Goal: Find specific page/section: Find specific page/section

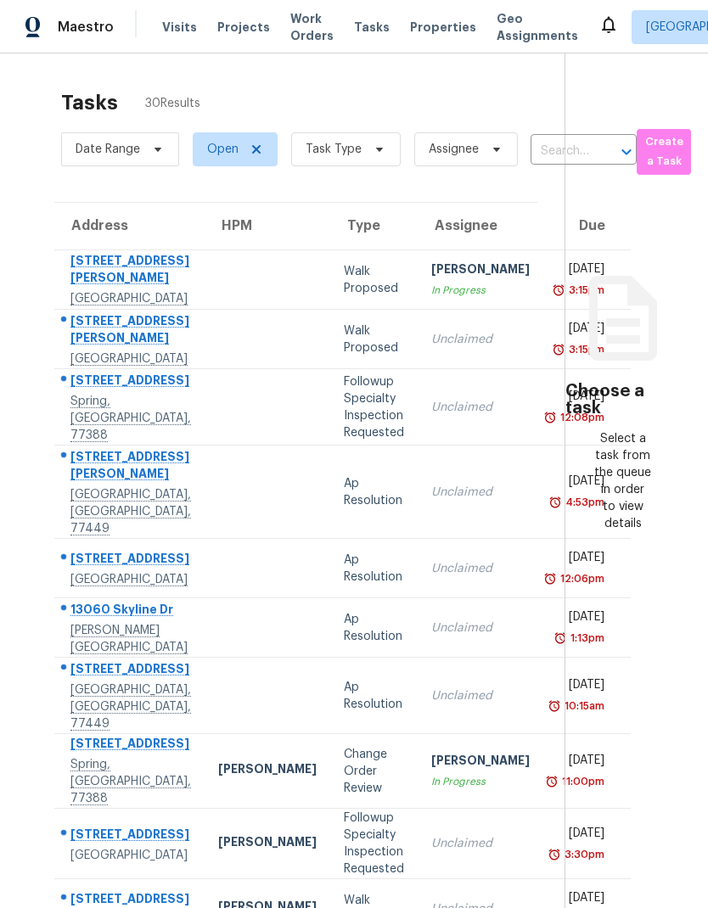
click at [368, 145] on span at bounding box center [377, 150] width 19 height 14
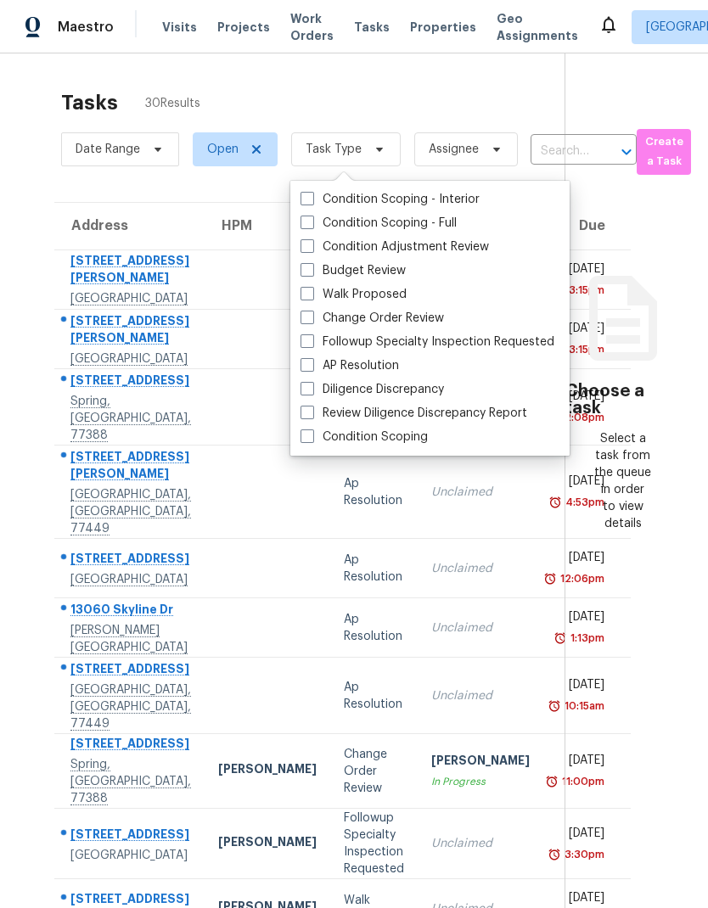
click at [302, 270] on span at bounding box center [308, 270] width 14 height 14
click at [302, 270] on input "Budget Review" at bounding box center [306, 267] width 11 height 11
checkbox input "true"
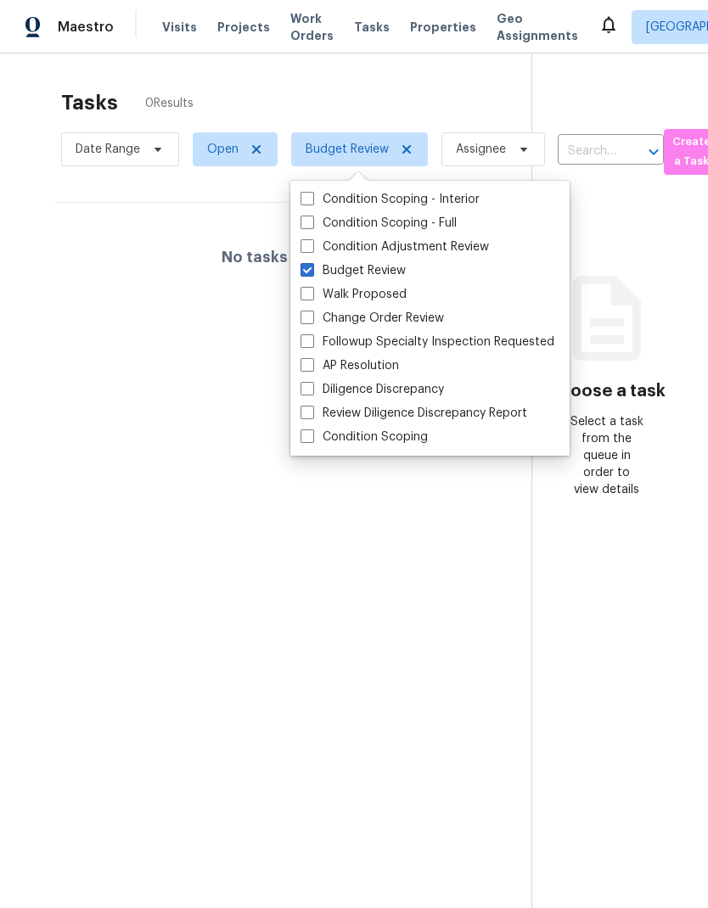
click at [407, 73] on div "Tasks 0 Results Date Range Open Budget Review Assignee ​ Create a Task No tasks…" at bounding box center [354, 507] width 708 height 908
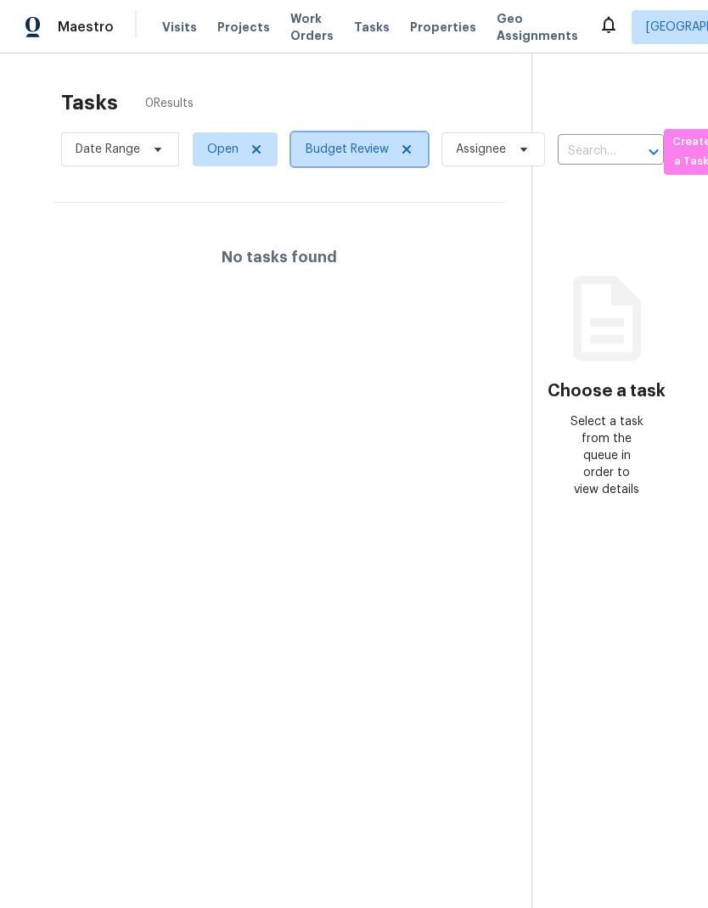
click at [400, 156] on icon at bounding box center [407, 150] width 14 height 14
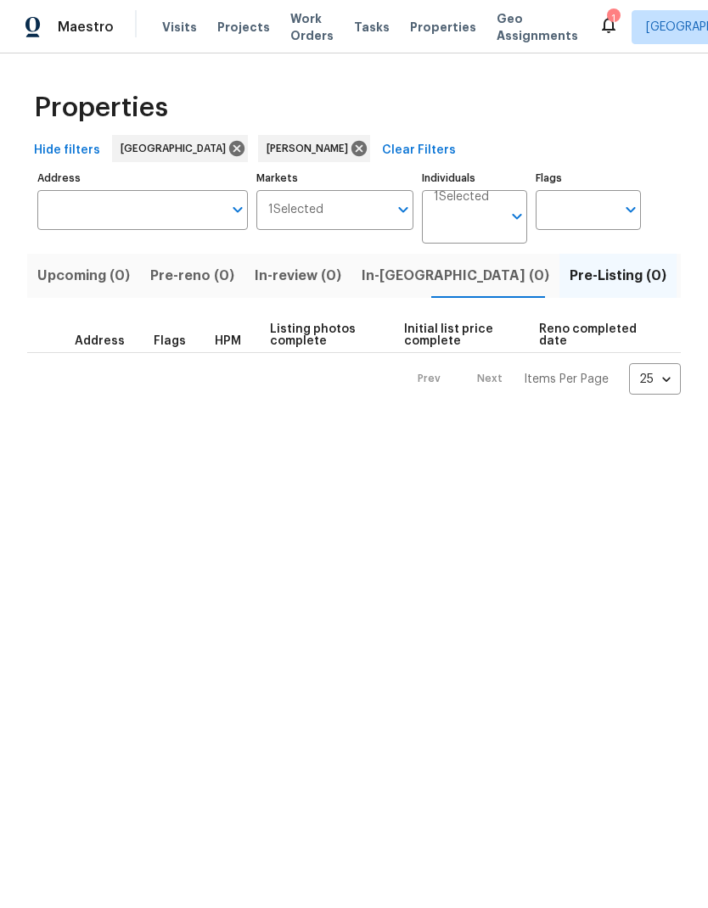
click at [687, 273] on span "Listed (8)" at bounding box center [719, 276] width 65 height 24
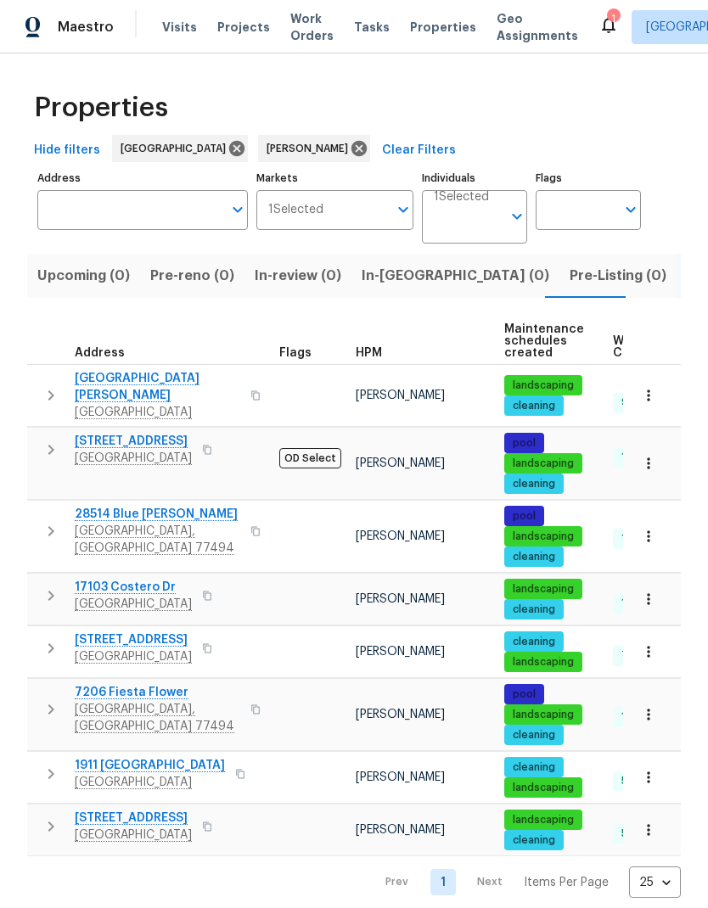
click at [655, 455] on icon "button" at bounding box center [648, 463] width 17 height 17
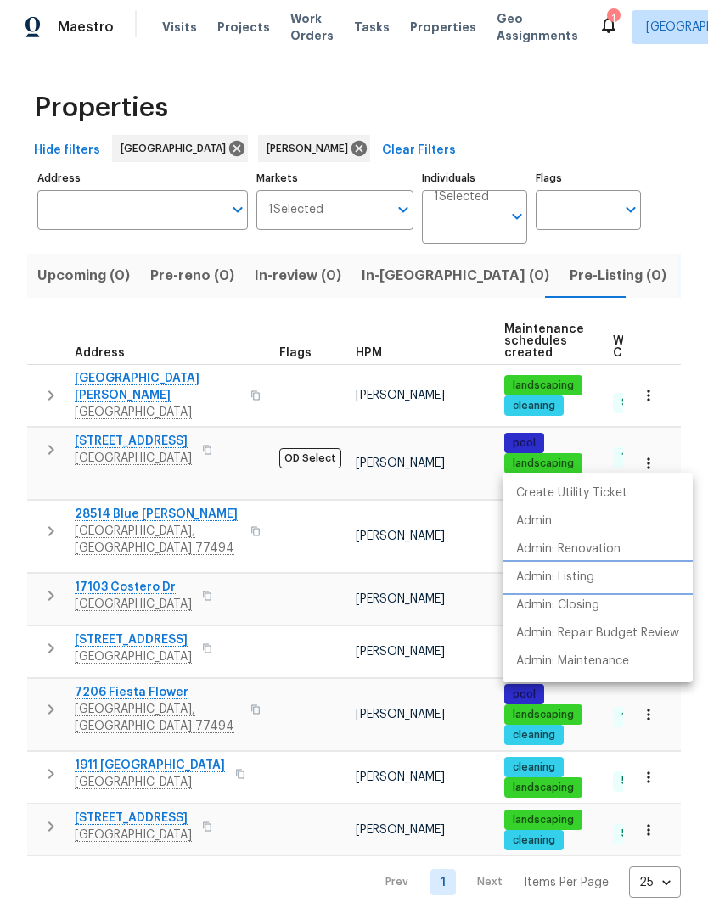
click at [586, 580] on p "Admin: Listing" at bounding box center [555, 578] width 78 height 18
click at [476, 220] on div at bounding box center [354, 454] width 708 height 908
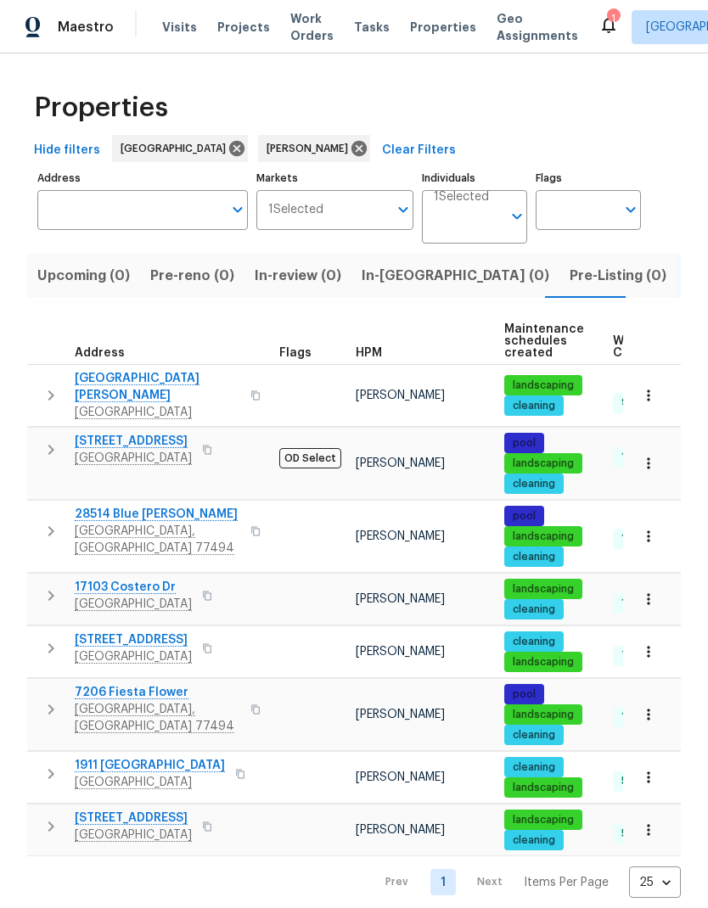
click at [468, 221] on input "Individuals" at bounding box center [468, 224] width 68 height 40
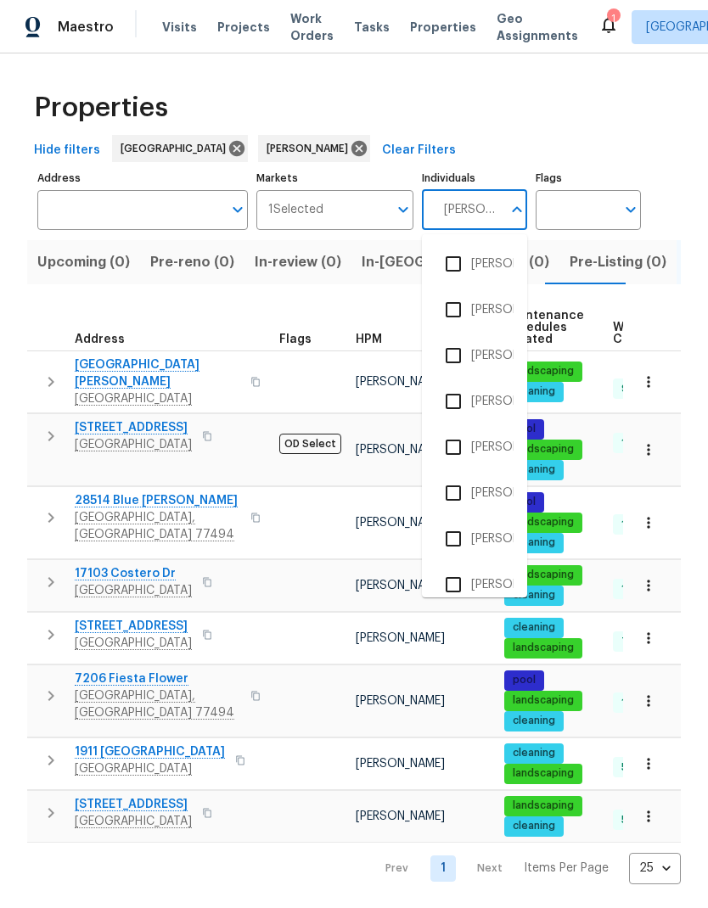
type input "Maria"
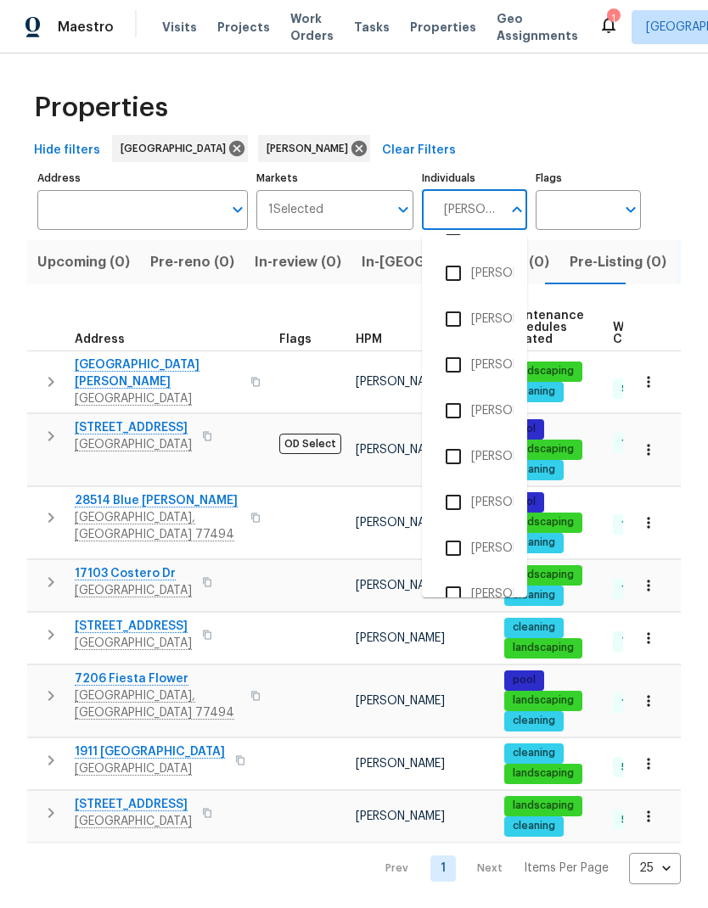
scroll to position [36, 0]
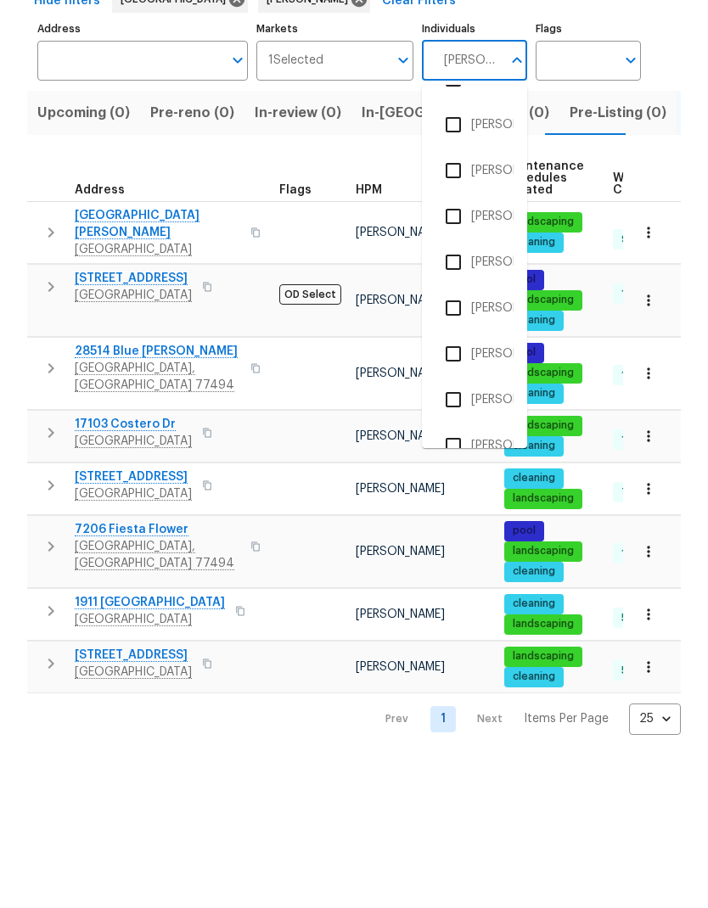
click at [465, 577] on input "checkbox" at bounding box center [454, 595] width 36 height 36
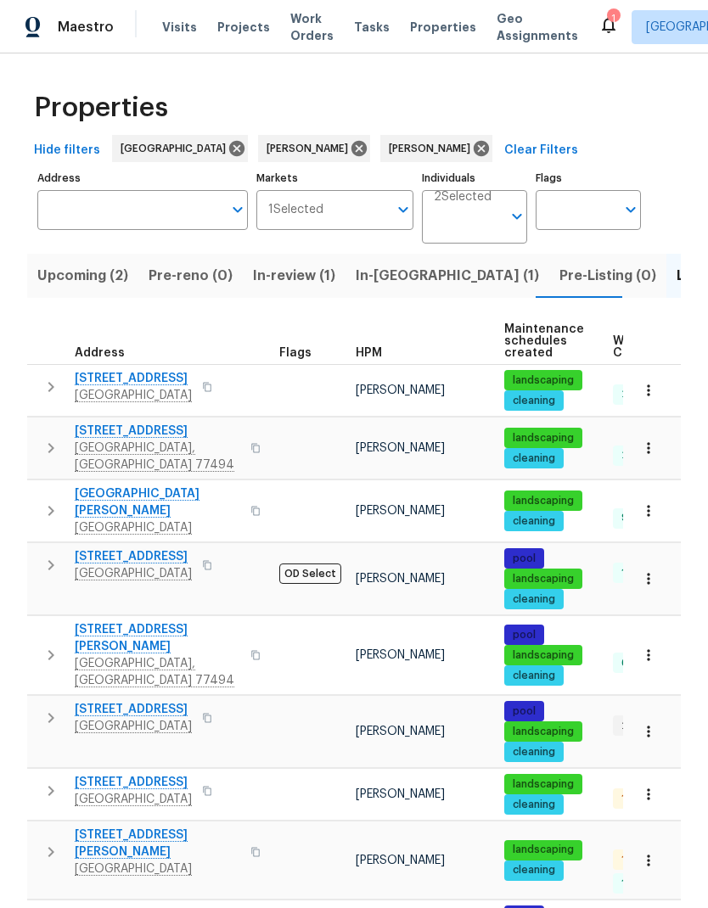
click at [153, 385] on span "21415 Park Mount Dr" at bounding box center [133, 378] width 117 height 17
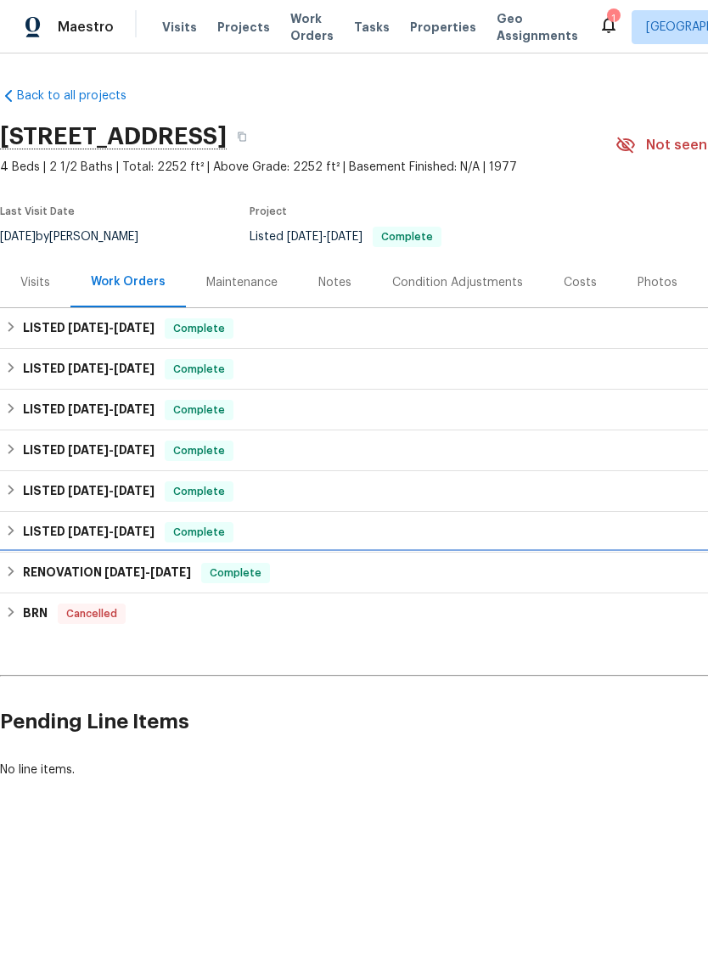
click at [270, 565] on div "Complete" at bounding box center [235, 573] width 69 height 20
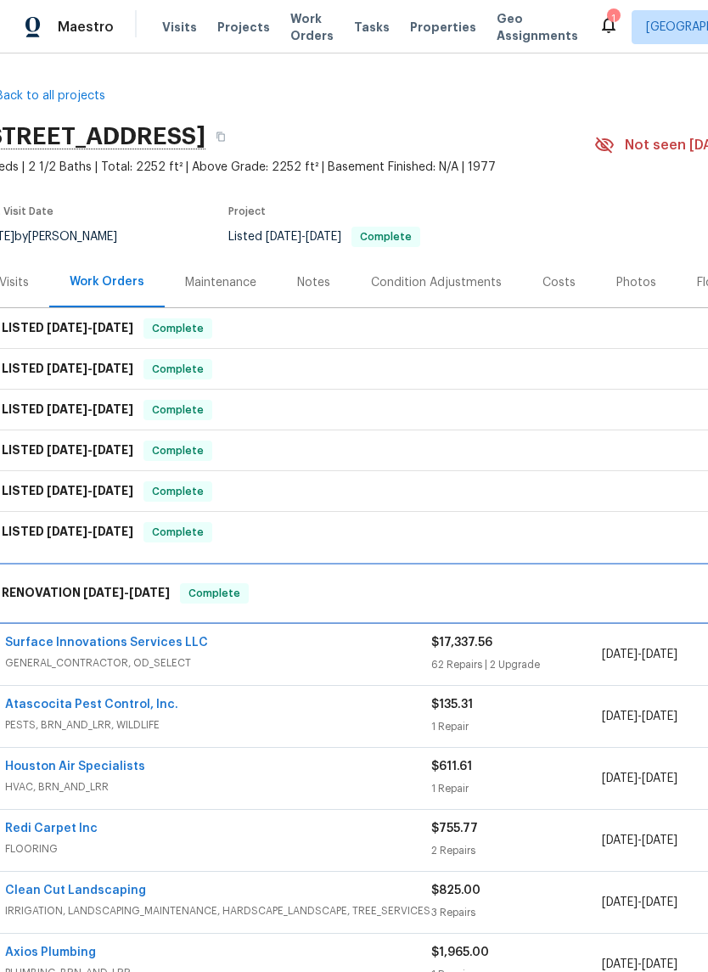
scroll to position [0, 21]
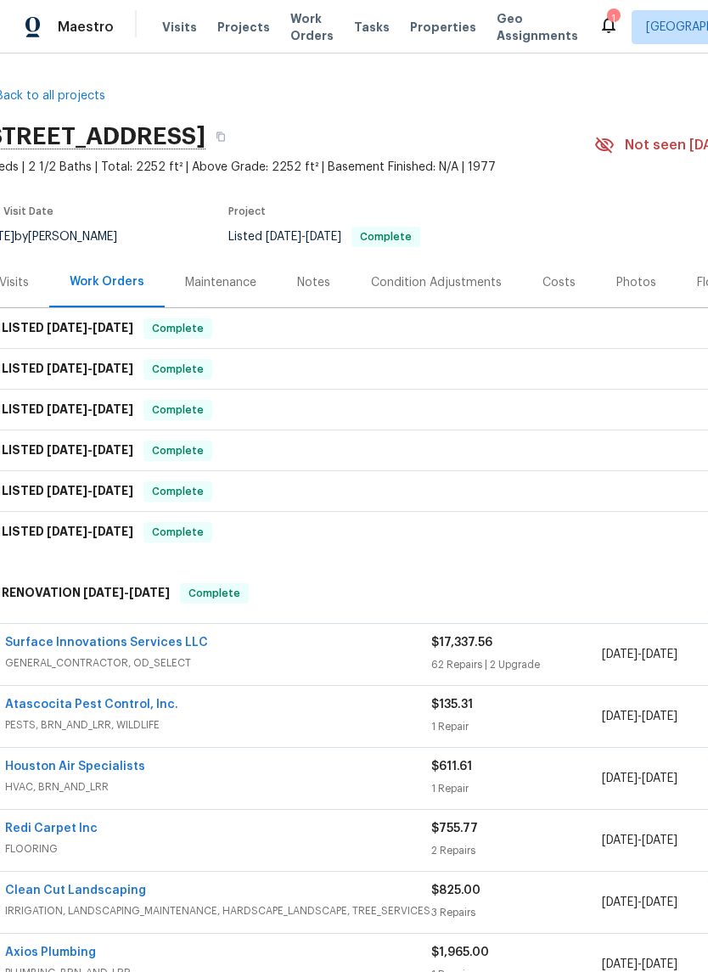
click at [322, 288] on div "Notes" at bounding box center [313, 282] width 33 height 17
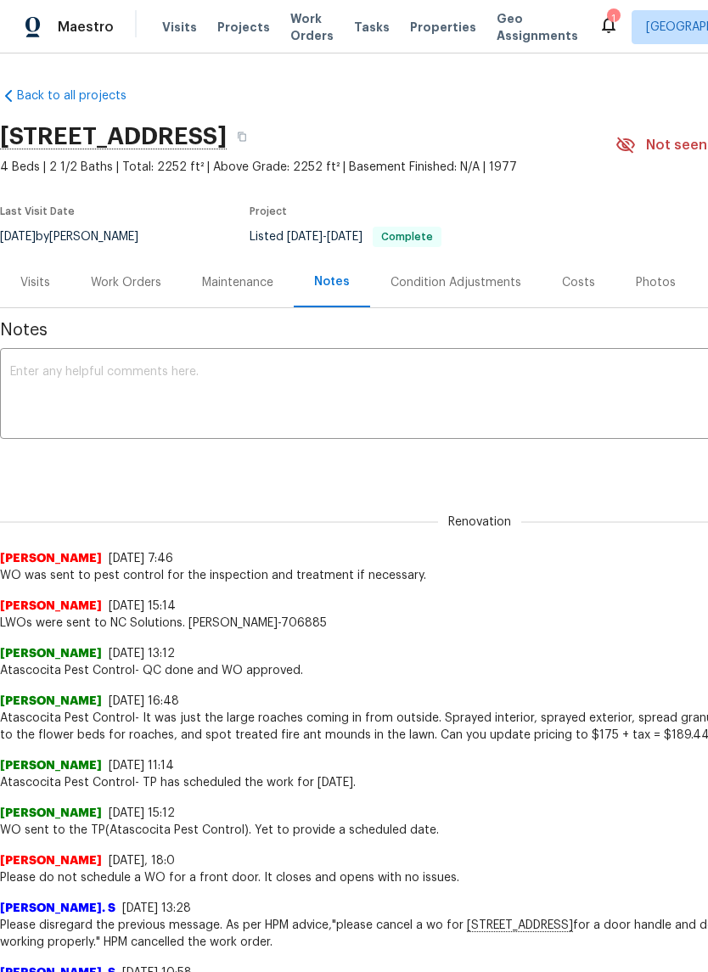
click at [655, 277] on div "Photos" at bounding box center [656, 282] width 40 height 17
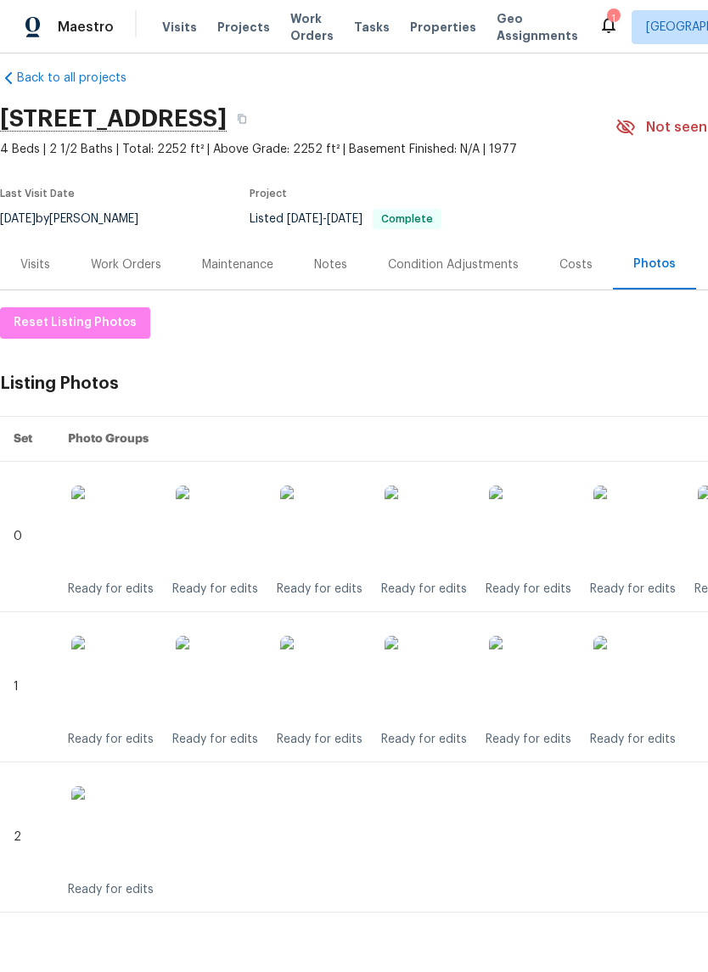
scroll to position [18, 0]
click at [430, 532] on img at bounding box center [427, 528] width 85 height 85
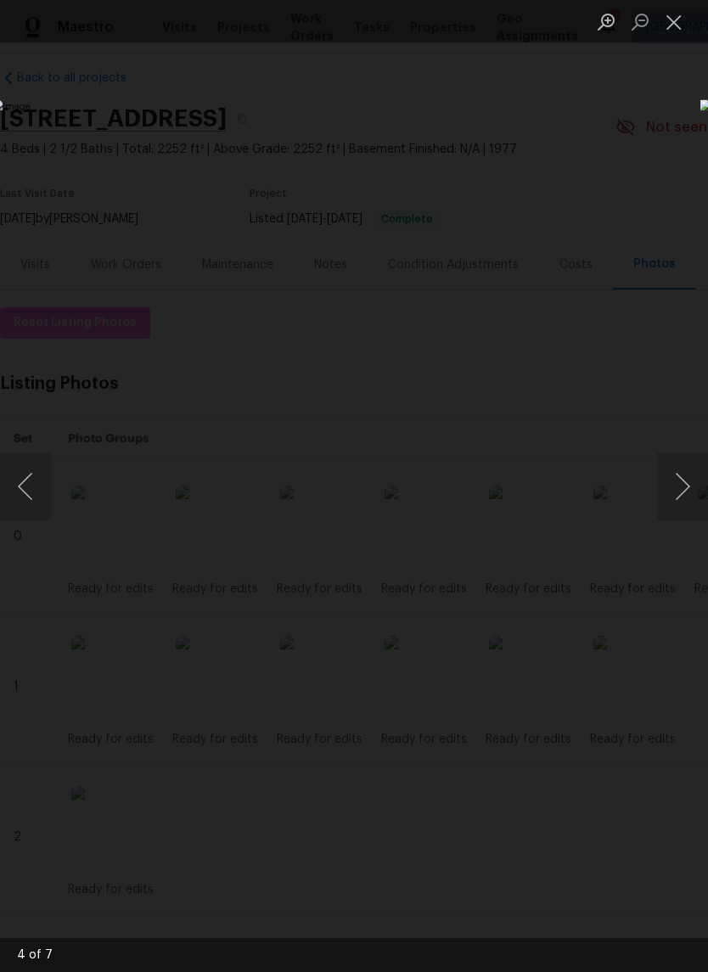
click at [683, 28] on button "Close lightbox" at bounding box center [674, 22] width 34 height 30
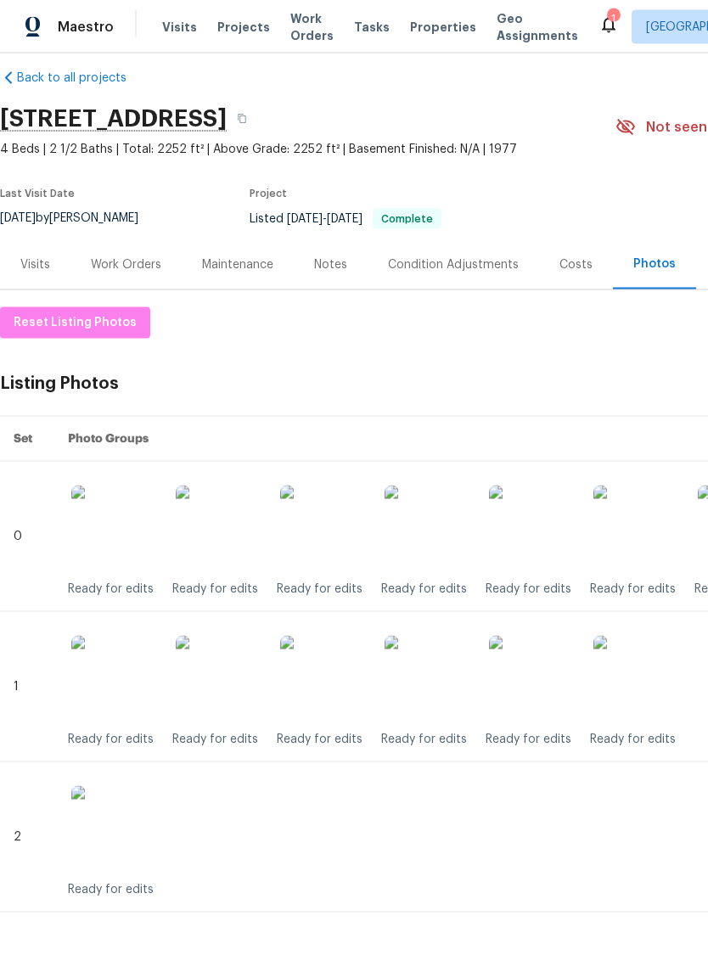
scroll to position [0, 0]
